Goal: Task Accomplishment & Management: Manage account settings

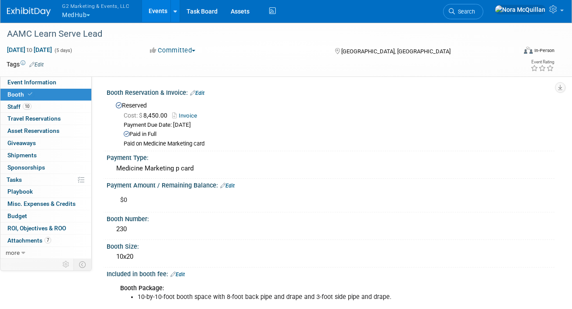
click at [77, 15] on button "G2 Marketing & Events, LLC MedHub" at bounding box center [100, 11] width 79 height 23
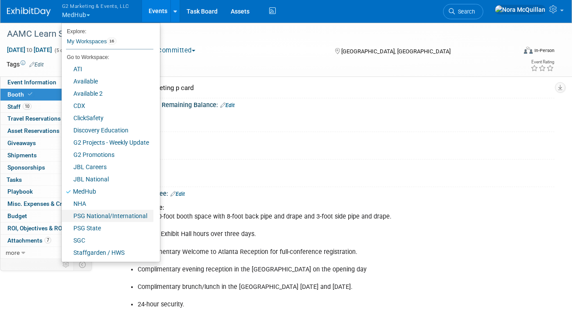
click at [88, 216] on link "PSG National/International" at bounding box center [108, 216] width 92 height 12
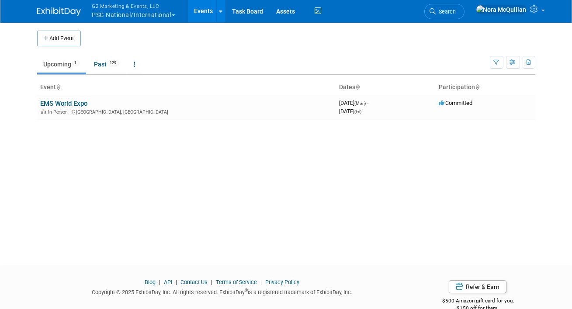
click at [133, 14] on button "G2 Marketing & Events, LLC PSG National/International" at bounding box center [138, 11] width 95 height 23
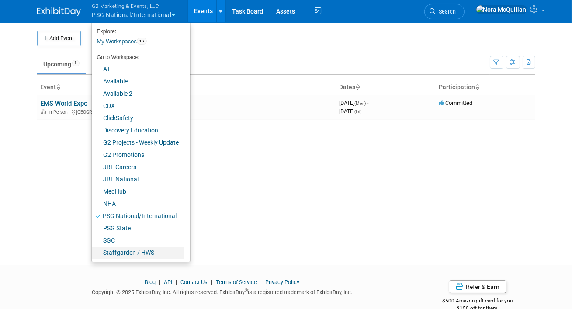
click at [113, 254] on link "Staffgarden / HWS" at bounding box center [138, 252] width 92 height 12
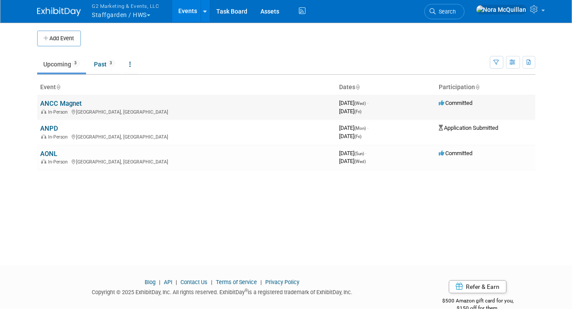
click at [72, 104] on link "ANCC Magnet" at bounding box center [61, 104] width 41 height 8
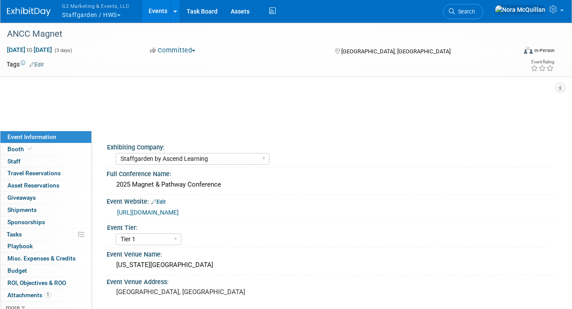
select select "Staffgarden by Ascend Learning"
select select "Tier 1"
select select "No"
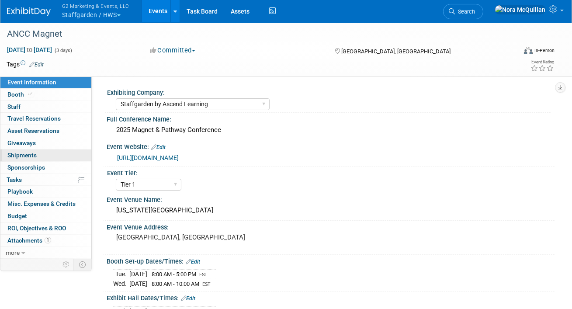
click at [29, 155] on span "Shipments 0" at bounding box center [21, 155] width 29 height 7
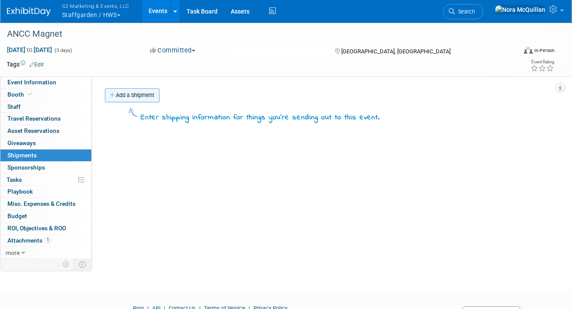
click at [140, 94] on link "Add a Shipment" at bounding box center [132, 95] width 55 height 14
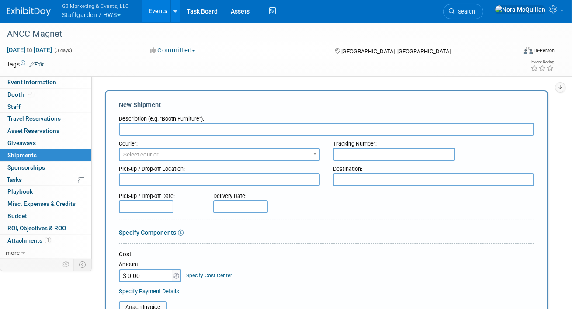
click at [142, 127] on input "text" at bounding box center [326, 129] width 415 height 13
type input "StaffGarden Flashlight Pens"
click at [176, 155] on span "Select courier" at bounding box center [219, 155] width 199 height 12
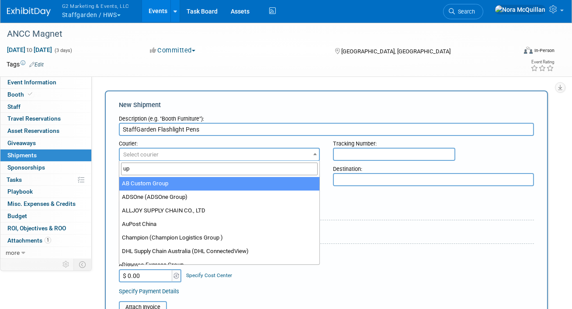
type input "ups"
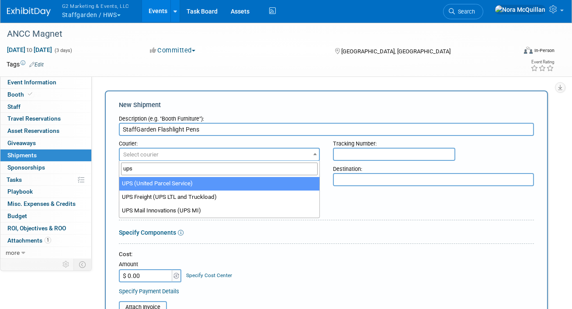
select select "508"
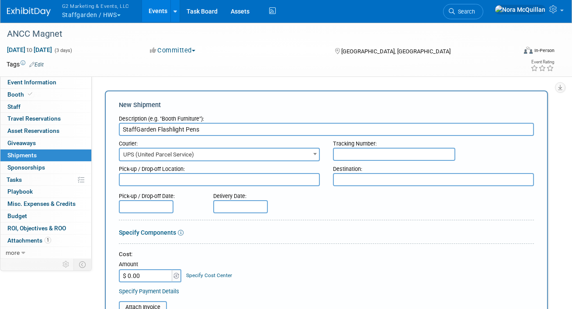
click at [348, 156] on input "text" at bounding box center [394, 154] width 122 height 13
paste input "1ZB875D90427285433"
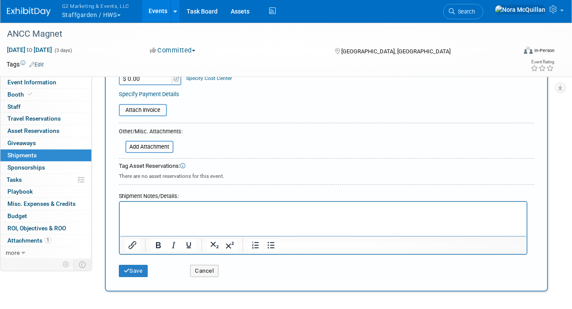
scroll to position [197, 0]
type input "1ZB875D90427285433"
click at [160, 209] on p "Rich Text Area. Press ALT-0 for help." at bounding box center [322, 210] width 397 height 9
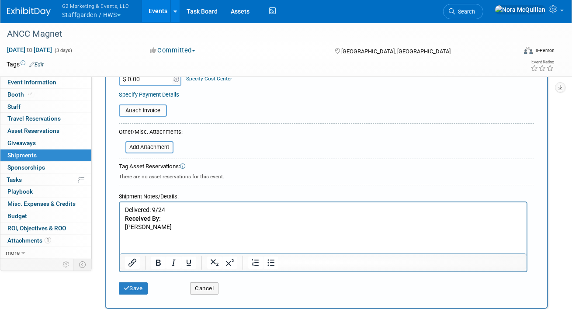
click at [125, 227] on p "DOZIER" at bounding box center [322, 227] width 397 height 9
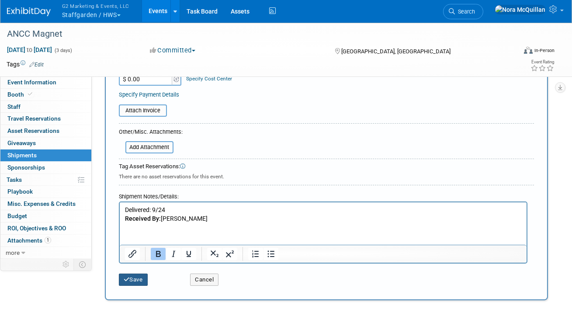
click at [131, 283] on button "Save" at bounding box center [133, 279] width 29 height 12
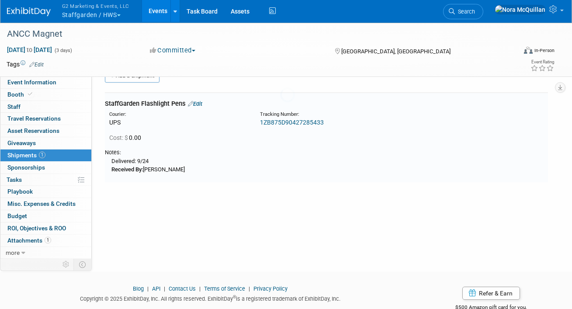
scroll to position [19, 0]
click at [47, 93] on link "Booth" at bounding box center [45, 95] width 91 height 12
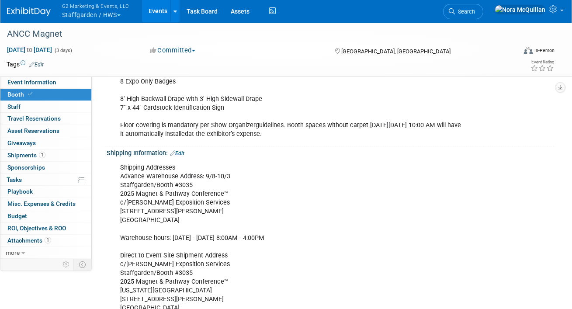
scroll to position [125, 0]
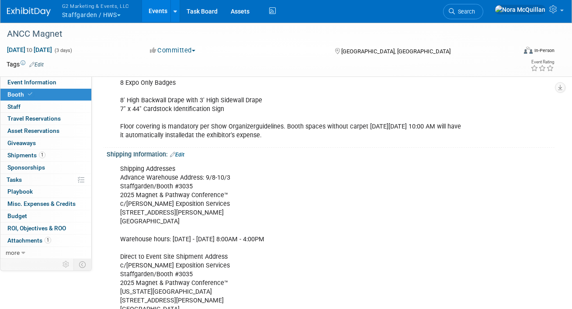
drag, startPoint x: 173, startPoint y: 221, endPoint x: 117, endPoint y: 185, distance: 66.2
click at [117, 185] on div "Shipping Addresses Advance Warehouse Address: 9/8-10/3 Staffgarden/Booth #3035 …" at bounding box center [290, 239] width 352 height 158
copy div "Staffgarden/Booth #3035 2025 Magnet & Pathway Conference™ c/o Shepard Expositio…"
click at [156, 208] on div "Shipping Addresses Advance Warehouse Address: 9/8-10/3 Staffgarden/Booth #3035 …" at bounding box center [290, 239] width 352 height 158
drag, startPoint x: 171, startPoint y: 219, endPoint x: 117, endPoint y: 177, distance: 68.2
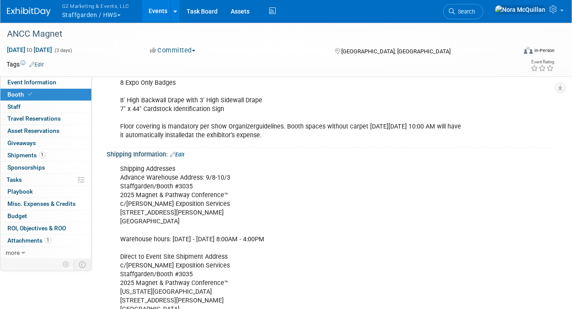
click at [117, 177] on div "Shipping Addresses Advance Warehouse Address: 9/8-10/3 Staffgarden/Booth #3035 …" at bounding box center [290, 239] width 352 height 158
copy div "Advance Warehouse Address: 9/8-10/3 Staffgarden/Booth #3035 2025 Magnet & Pathw…"
click at [20, 151] on link "1 Shipments 1" at bounding box center [45, 155] width 91 height 12
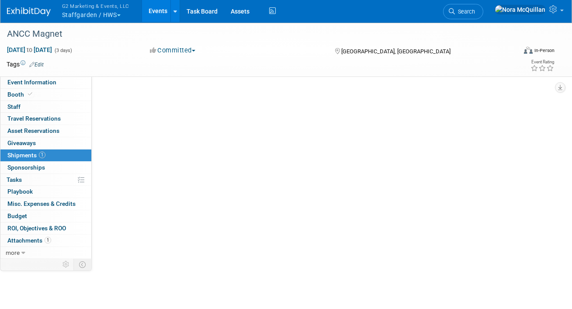
scroll to position [0, 0]
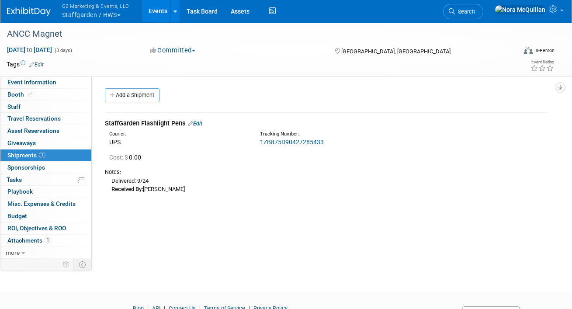
click at [200, 123] on link "Edit" at bounding box center [195, 123] width 14 height 7
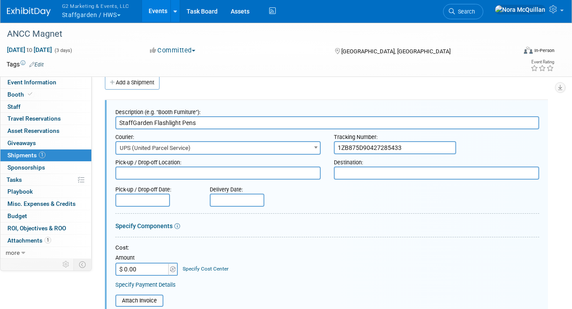
click at [350, 169] on textarea at bounding box center [436, 172] width 205 height 13
paste textarea "Advance Warehouse Address: 9/8-10/3 Staffgarden/Booth #3035 2025 Magnet & Pathw…"
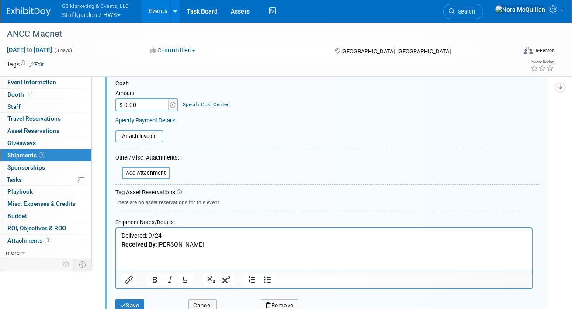
scroll to position [219, 0]
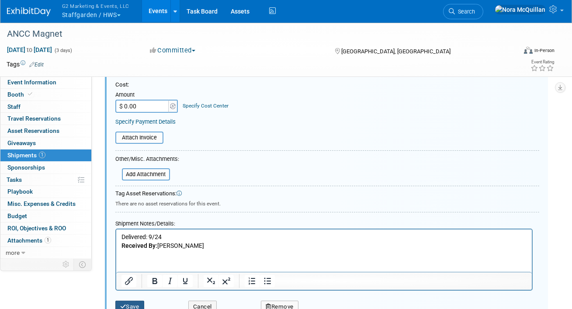
type textarea "Advance Warehouse Address: 9/8-10/3 Staffgarden/Booth #3035 2025 Magnet & Pathw…"
click at [134, 301] on button "Save" at bounding box center [129, 307] width 29 height 12
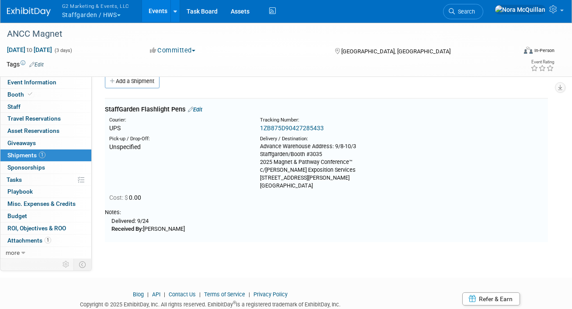
scroll to position [13, 0]
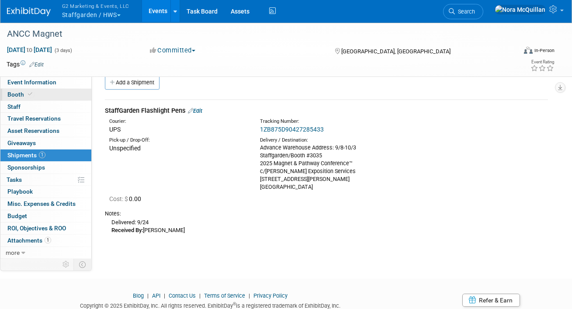
click at [39, 96] on link "Booth" at bounding box center [45, 95] width 91 height 12
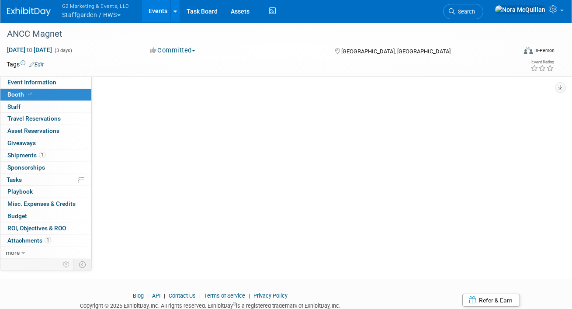
scroll to position [0, 0]
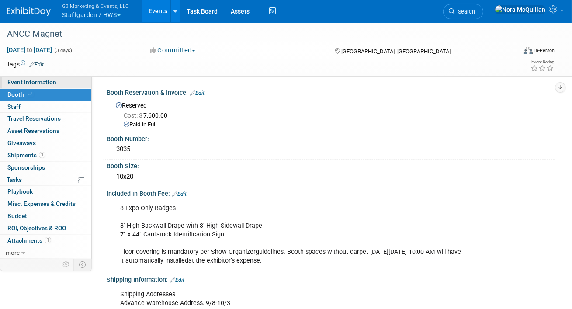
click at [68, 84] on link "Event Information" at bounding box center [45, 82] width 91 height 12
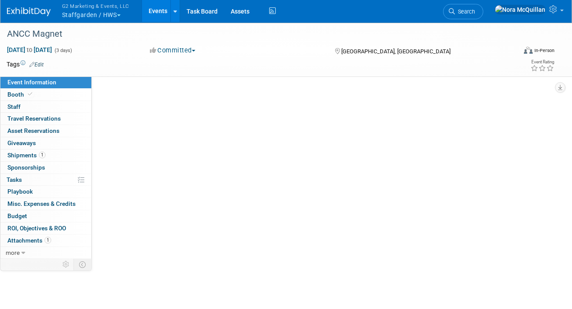
select select "Staffgarden by Ascend Learning"
select select "Tier 1"
select select "No"
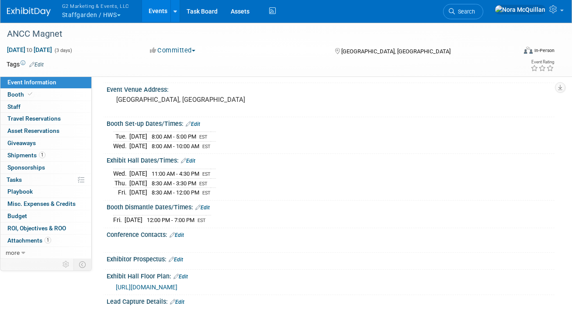
scroll to position [203, 0]
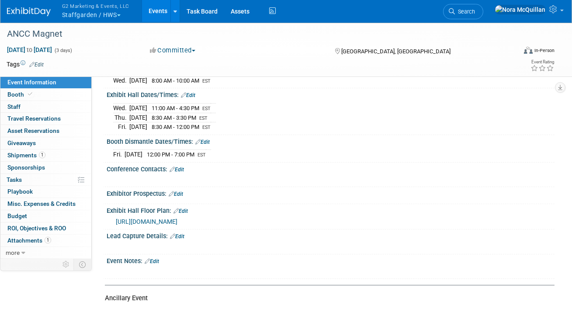
click at [147, 218] on span "https://ancc25.mapyourshow.com/8_0/floorplan/" at bounding box center [147, 221] width 62 height 7
click at [98, 14] on button "G2 Marketing & Events, LLC Staffgarden / HWS" at bounding box center [100, 11] width 79 height 23
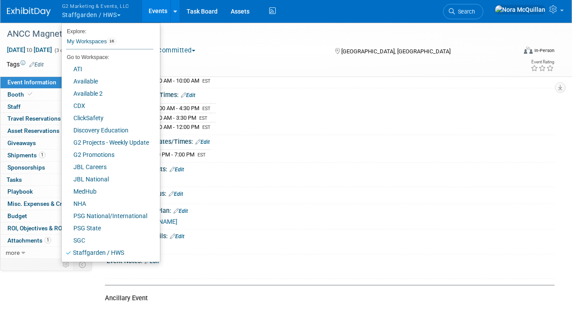
click at [149, 14] on link "Events" at bounding box center [158, 11] width 32 height 22
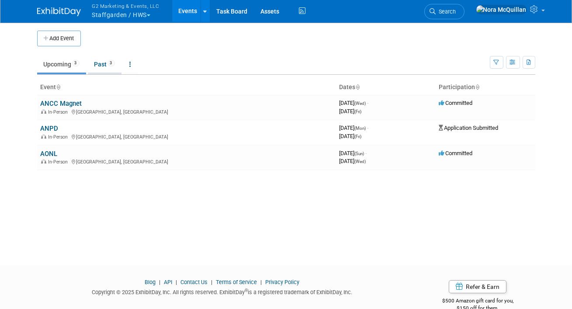
click at [101, 65] on link "Past 3" at bounding box center [105, 64] width 34 height 17
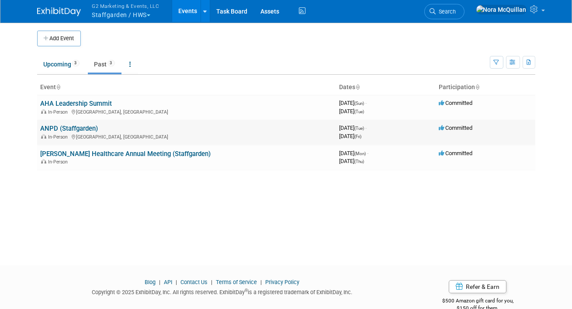
click at [71, 129] on link "ANPD (Staffgarden)" at bounding box center [70, 128] width 58 height 8
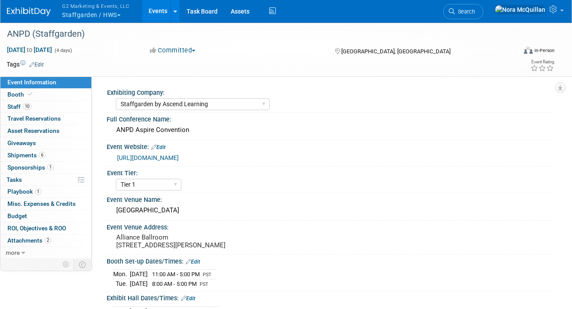
select select "Staffgarden by Ascend Learning"
select select "Tier 1"
select select "No"
click at [48, 95] on link "Booth" at bounding box center [45, 95] width 91 height 12
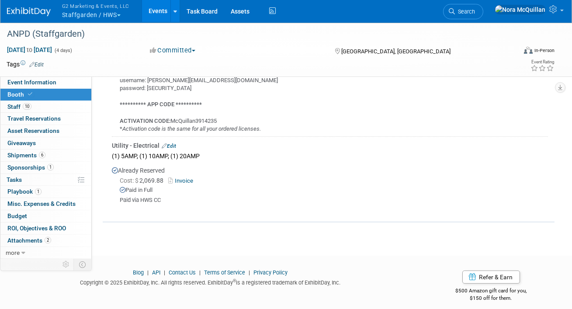
scroll to position [594, 0]
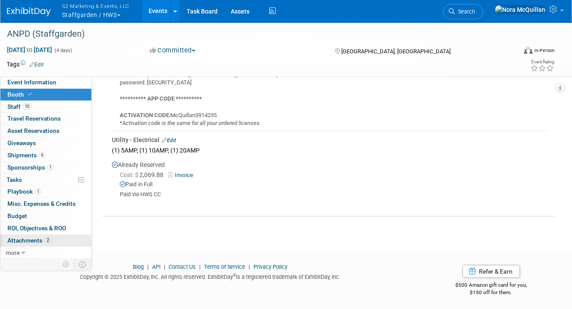
click at [26, 241] on span "Attachments 2" at bounding box center [29, 240] width 44 height 7
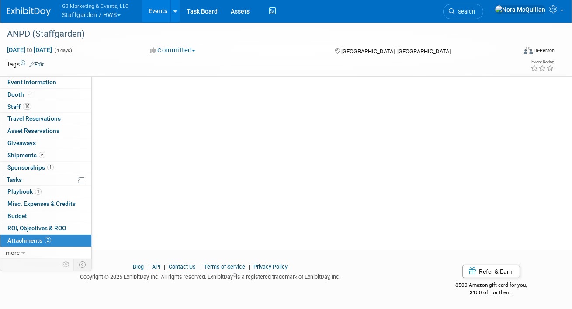
scroll to position [0, 0]
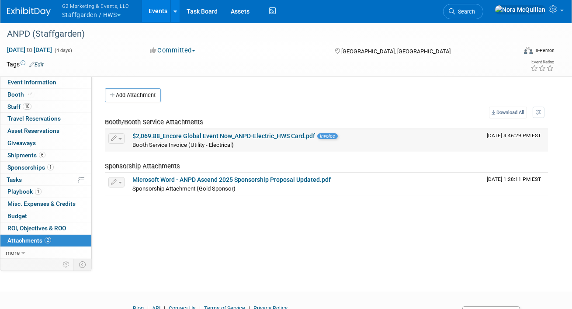
click at [228, 132] on link "$2,069.88_Encore Global Event Now_ANPD-Electric_HWS Card.pdf" at bounding box center [223, 135] width 183 height 7
click at [79, 13] on button "G2 Marketing & Events, LLC Staffgarden / HWS" at bounding box center [100, 11] width 79 height 23
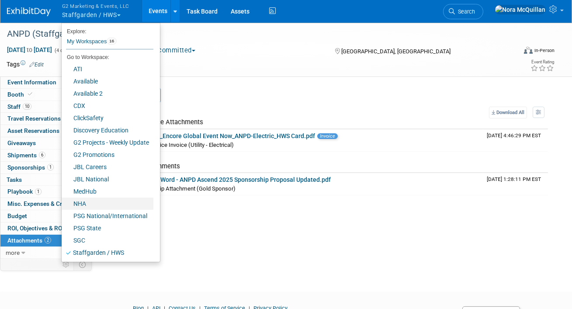
click at [80, 200] on link "NHA" at bounding box center [108, 203] width 92 height 12
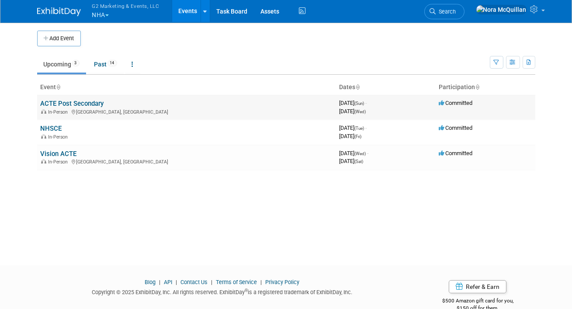
click at [61, 101] on link "ACTE Post Secondary" at bounding box center [72, 104] width 63 height 8
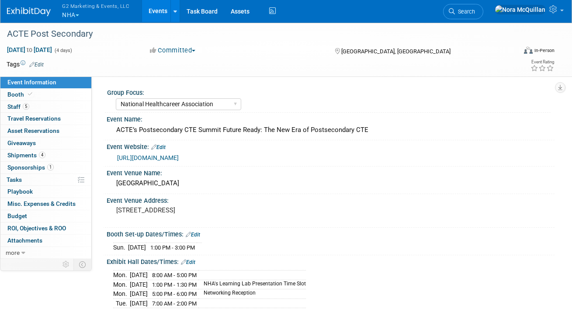
select select "National Healthcareer Association"
select select "In-house Created Form w/ Link"
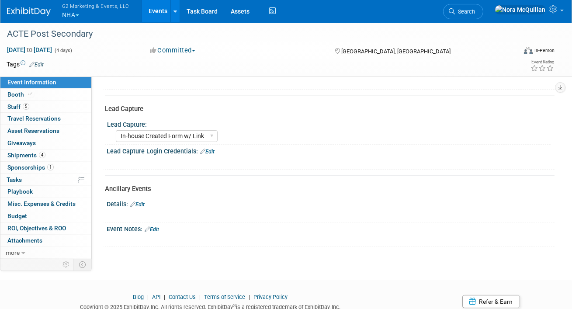
scroll to position [315, 0]
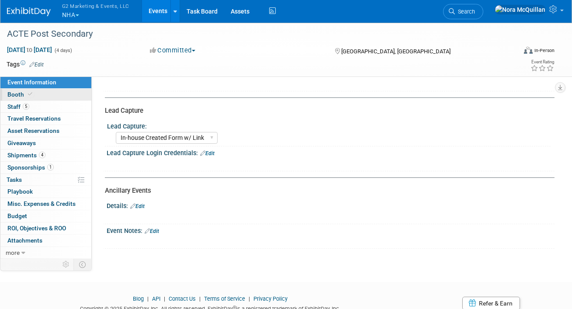
click at [44, 95] on link "Booth" at bounding box center [45, 95] width 91 height 12
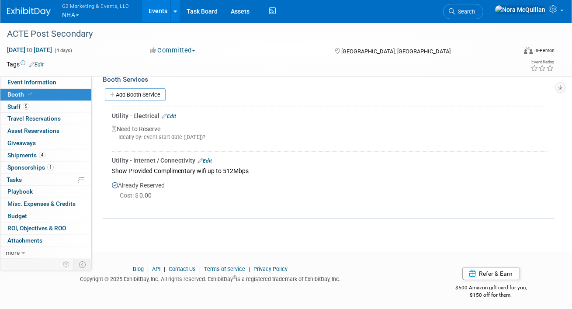
scroll to position [508, 0]
click at [41, 104] on link "5 Staff 5" at bounding box center [45, 107] width 91 height 12
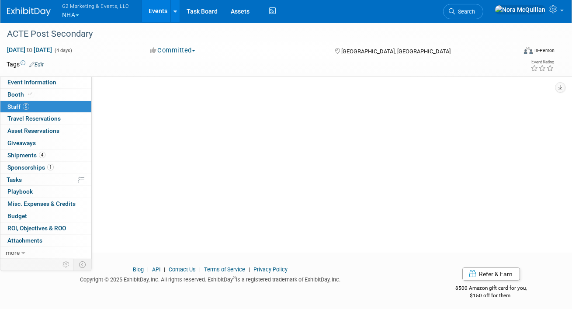
scroll to position [0, 0]
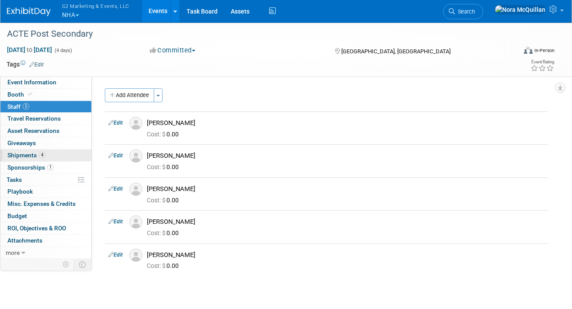
click at [27, 155] on span "Shipments 4" at bounding box center [26, 155] width 38 height 7
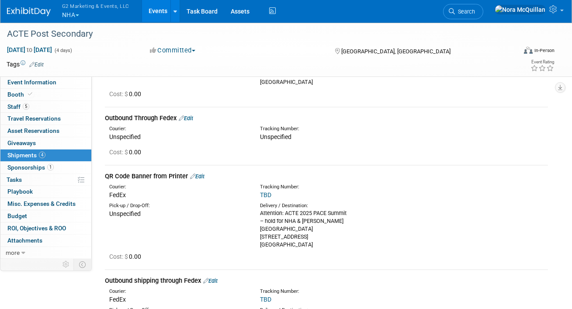
scroll to position [110, 0]
click at [188, 120] on link "Edit" at bounding box center [186, 117] width 14 height 7
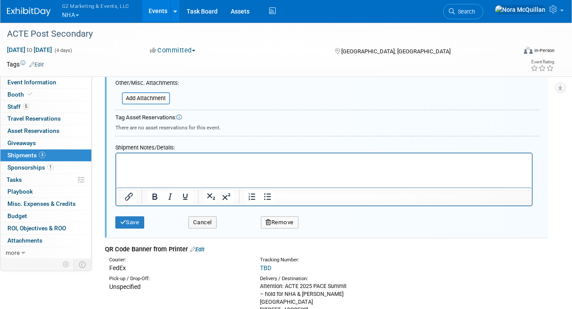
scroll to position [356, 0]
click at [284, 226] on button "Remove" at bounding box center [280, 223] width 38 height 12
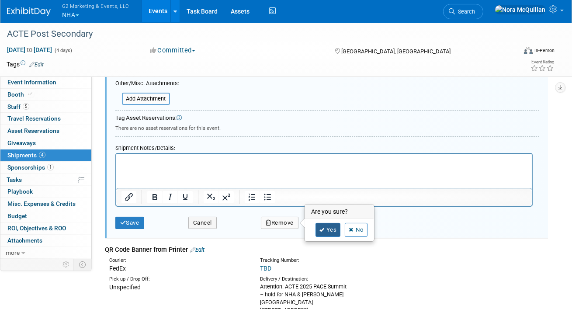
click at [334, 230] on link "Yes" at bounding box center [327, 230] width 25 height 14
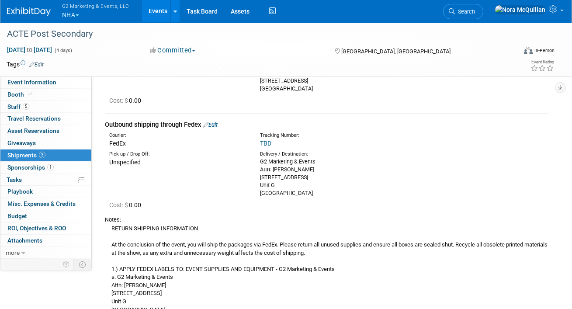
scroll to position [205, 0]
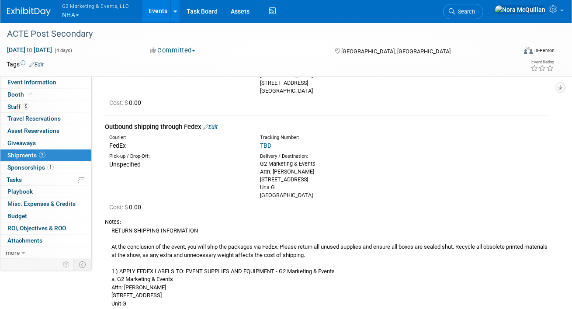
click at [34, 169] on span "Sponsorships 1" at bounding box center [30, 167] width 46 height 7
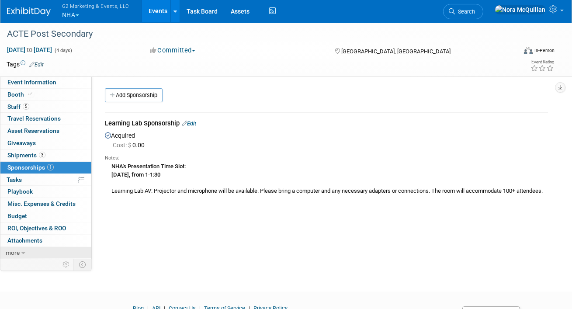
click at [18, 253] on span "more" at bounding box center [13, 252] width 14 height 7
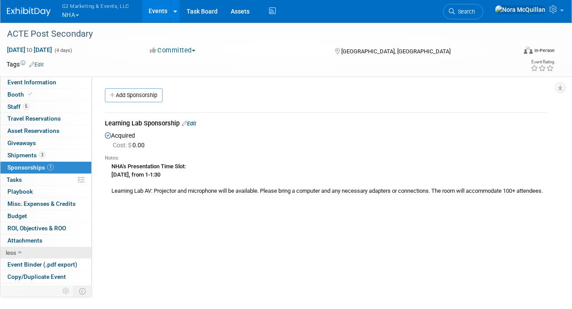
scroll to position [33, 0]
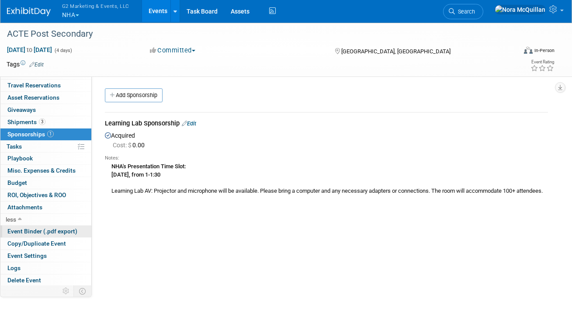
click at [35, 229] on span "Event Binder (.pdf export)" at bounding box center [42, 231] width 70 height 7
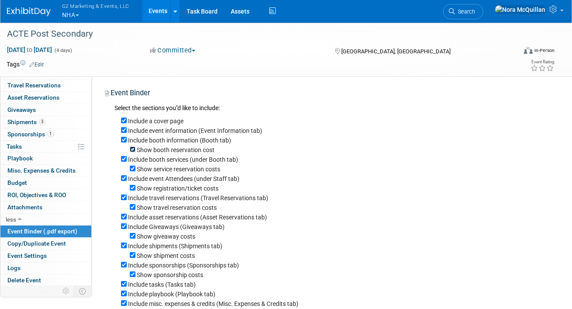
click at [133, 149] on input "Show booth reservation cost" at bounding box center [133, 149] width 6 height 6
checkbox input "false"
click at [134, 168] on input "Show service reservation costs" at bounding box center [133, 169] width 6 height 6
checkbox input "false"
click at [133, 189] on input "Show registration/ticket costs" at bounding box center [133, 188] width 6 height 6
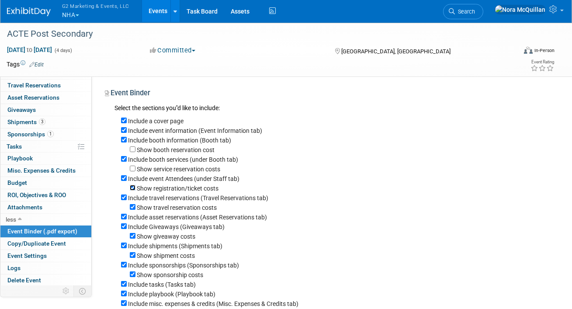
checkbox input "false"
click at [126, 200] on input "Include travel reservations (Travel Reservations tab)" at bounding box center [124, 197] width 6 height 6
checkbox input "false"
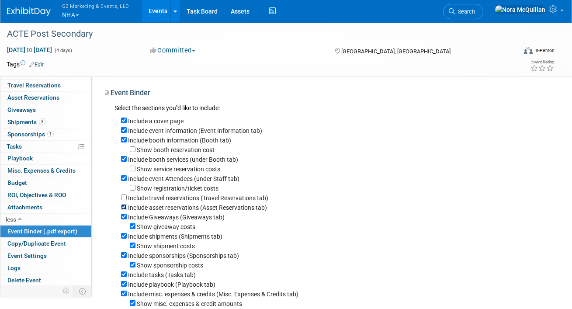
click at [122, 207] on input "Include asset reservations (Asset Reservations tab)" at bounding box center [124, 207] width 6 height 6
checkbox input "false"
click at [123, 217] on input "Include Giveaways (Giveaways tab)" at bounding box center [124, 217] width 6 height 6
checkbox input "false"
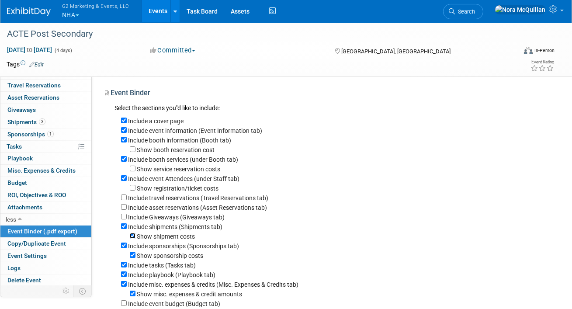
click at [133, 238] on input "Show shipment costs" at bounding box center [133, 236] width 6 height 6
checkbox input "false"
click at [124, 247] on input "Include sponsorships (Sponsorships tab)" at bounding box center [124, 245] width 6 height 6
checkbox input "false"
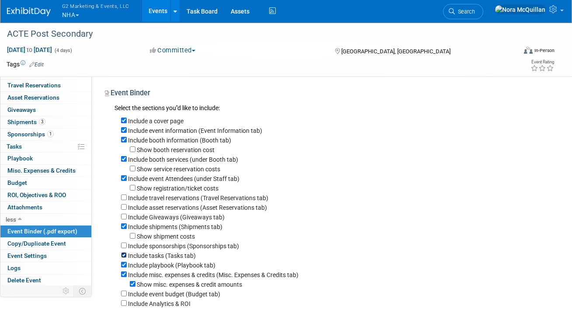
click at [123, 258] on input "Include tasks (Tasks tab)" at bounding box center [124, 255] width 6 height 6
checkbox input "false"
click at [123, 266] on input "Include playbook (Playbook tab)" at bounding box center [124, 265] width 6 height 6
checkbox input "false"
click at [123, 275] on input "Include misc. expenses & credits (Misc. Expenses & Credits tab)" at bounding box center [124, 274] width 6 height 6
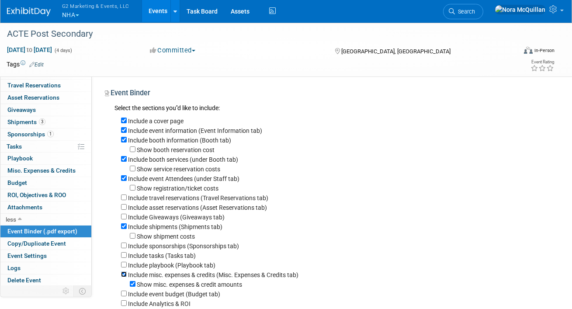
checkbox input "false"
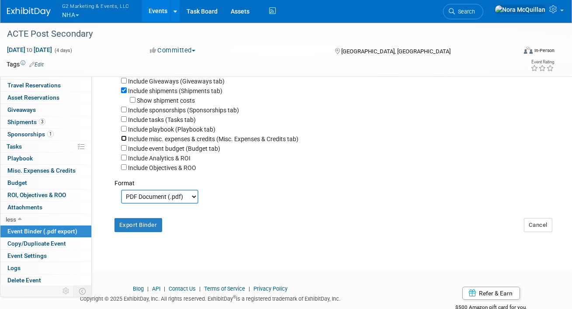
scroll to position [140, 0]
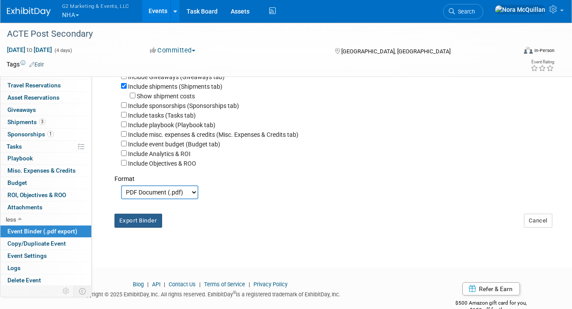
click at [143, 221] on button "Export Binder" at bounding box center [138, 221] width 48 height 14
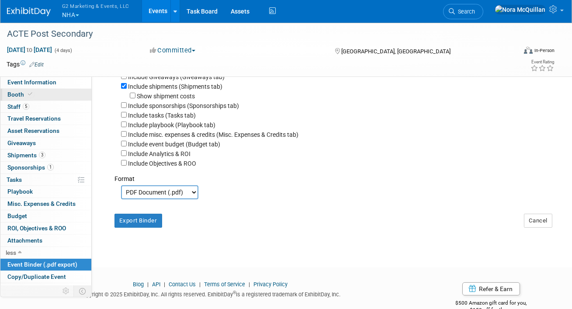
click at [26, 93] on span at bounding box center [30, 94] width 8 height 7
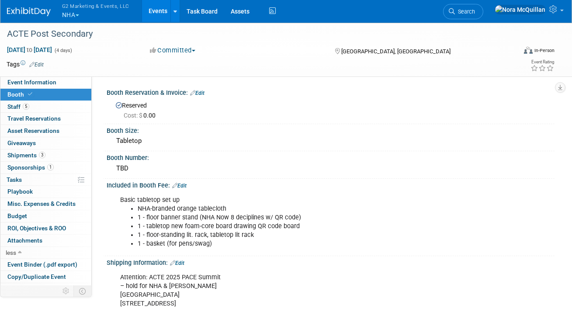
click at [182, 185] on link "Edit" at bounding box center [179, 186] width 14 height 6
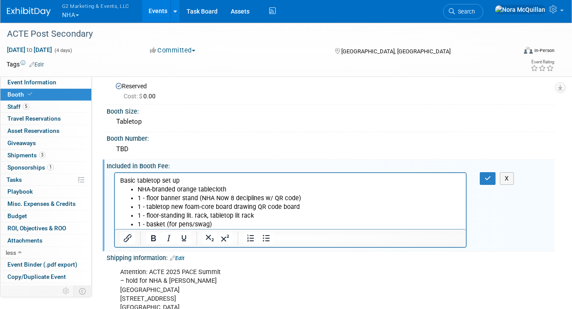
scroll to position [22, 0]
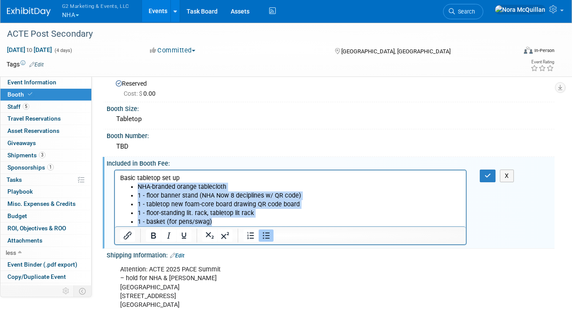
drag, startPoint x: 214, startPoint y: 220, endPoint x: 126, endPoint y: 190, distance: 93.5
click at [126, 190] on ul "NHA-branded orange tablecloth 1 - floor banner stand (NHA Now 8 deciplines w/ Q…" at bounding box center [290, 204] width 341 height 44
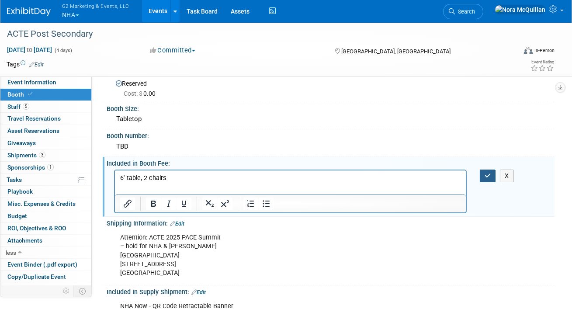
click at [487, 173] on icon "button" at bounding box center [487, 176] width 7 height 6
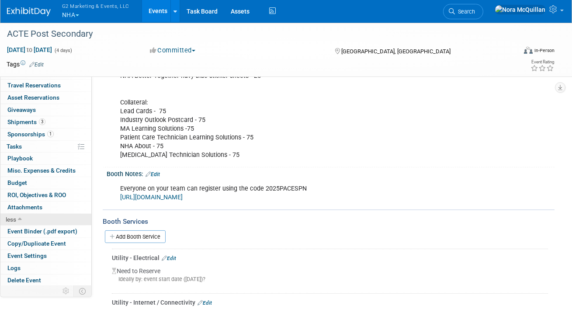
scroll to position [33, 0]
click at [27, 230] on span "Event Binder (.pdf export)" at bounding box center [42, 231] width 70 height 7
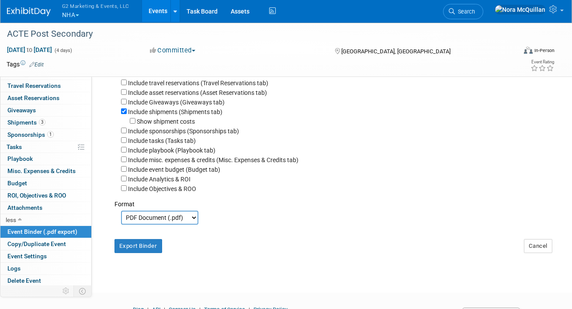
scroll to position [163, 0]
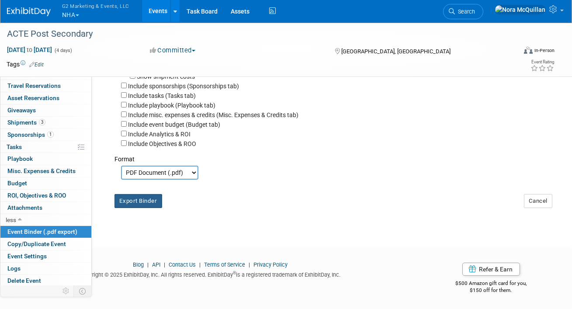
click at [136, 200] on button "Export Binder" at bounding box center [138, 201] width 48 height 14
click at [23, 124] on span "Shipments 3" at bounding box center [26, 122] width 38 height 7
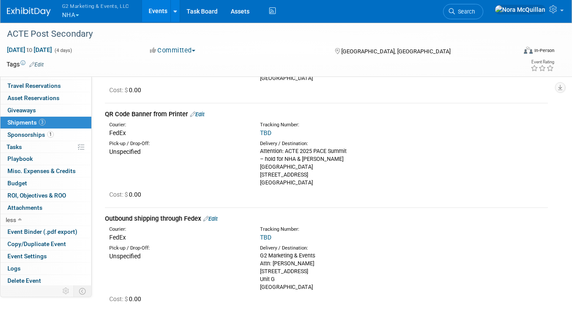
scroll to position [111, 0]
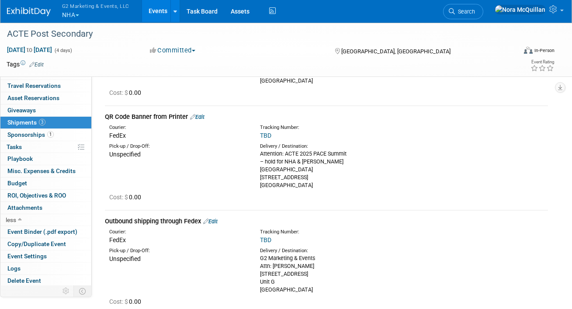
click at [203, 116] on link "Edit" at bounding box center [197, 117] width 14 height 7
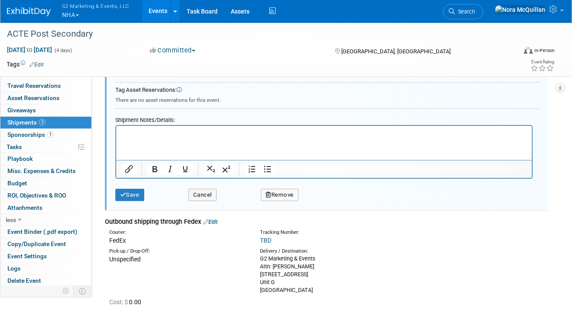
scroll to position [418, 0]
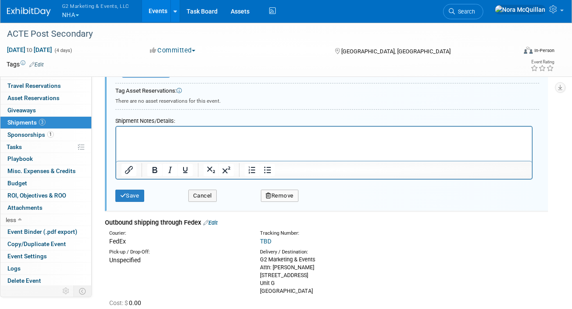
click at [272, 194] on button "Remove" at bounding box center [280, 196] width 38 height 12
click at [323, 200] on icon at bounding box center [321, 202] width 5 height 5
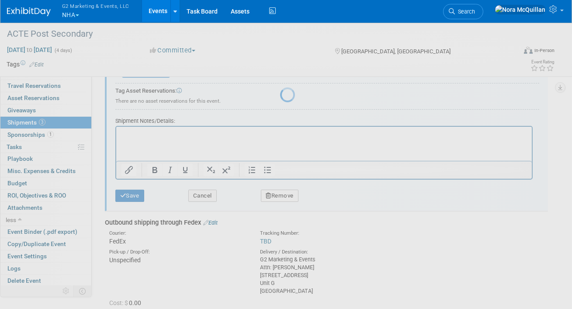
scroll to position [228, 0]
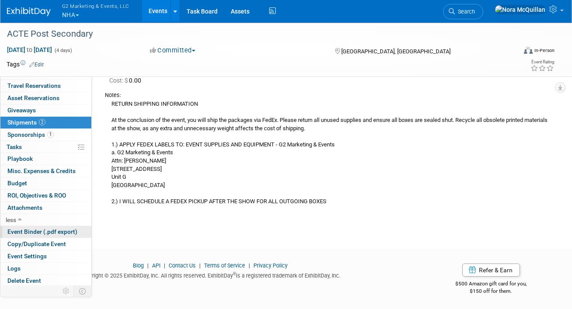
click at [39, 232] on span "Event Binder (.pdf export)" at bounding box center [42, 231] width 70 height 7
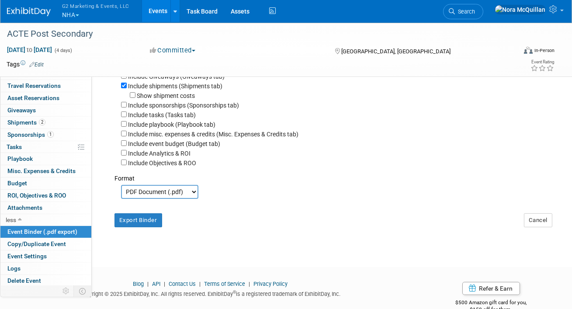
scroll to position [163, 0]
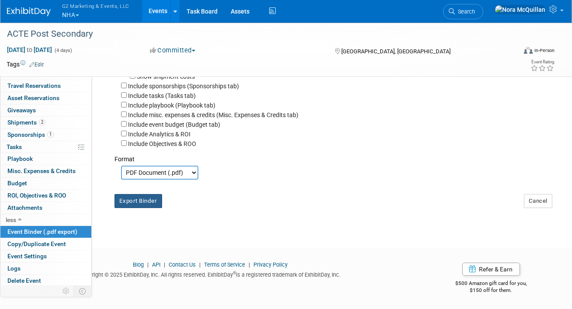
click at [145, 200] on button "Export Binder" at bounding box center [138, 201] width 48 height 14
